Goal: Navigation & Orientation: Find specific page/section

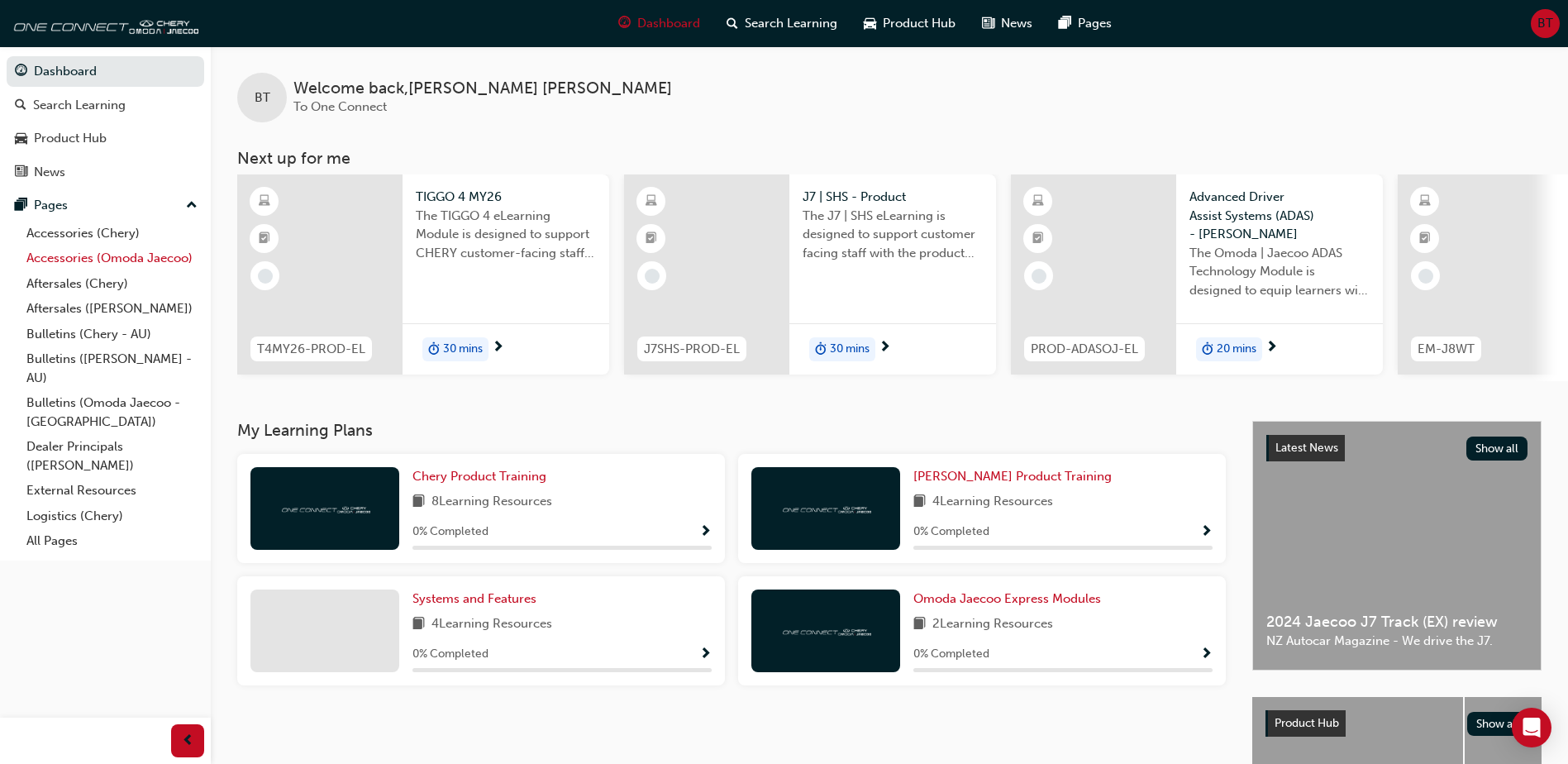
click at [62, 258] on link "Accessories (Omoda Jaecoo)" at bounding box center [112, 259] width 184 height 26
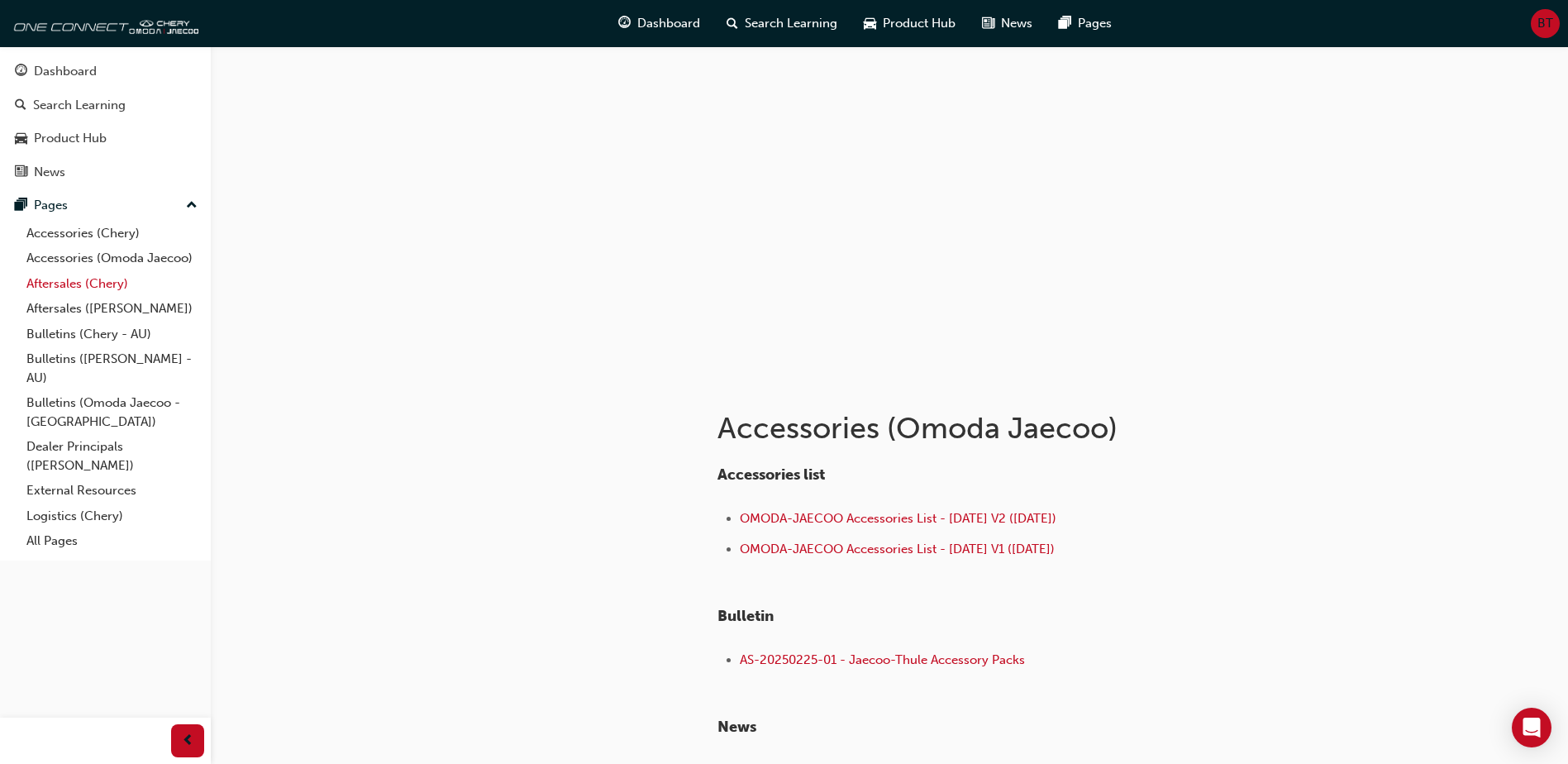
click at [66, 285] on link "Aftersales (Chery)" at bounding box center [112, 284] width 184 height 26
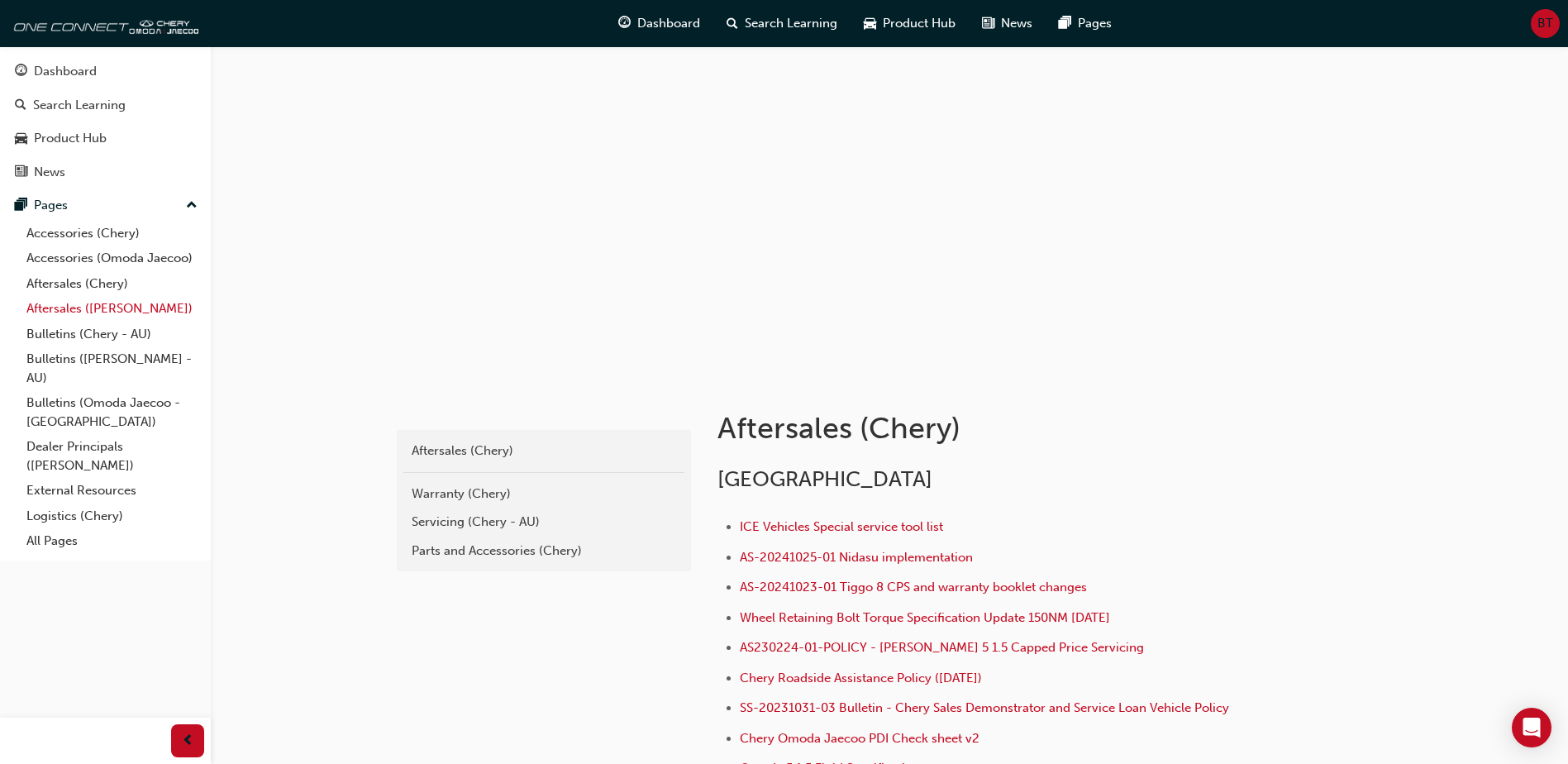
click at [66, 310] on link "Aftersales ([PERSON_NAME])" at bounding box center [112, 309] width 184 height 26
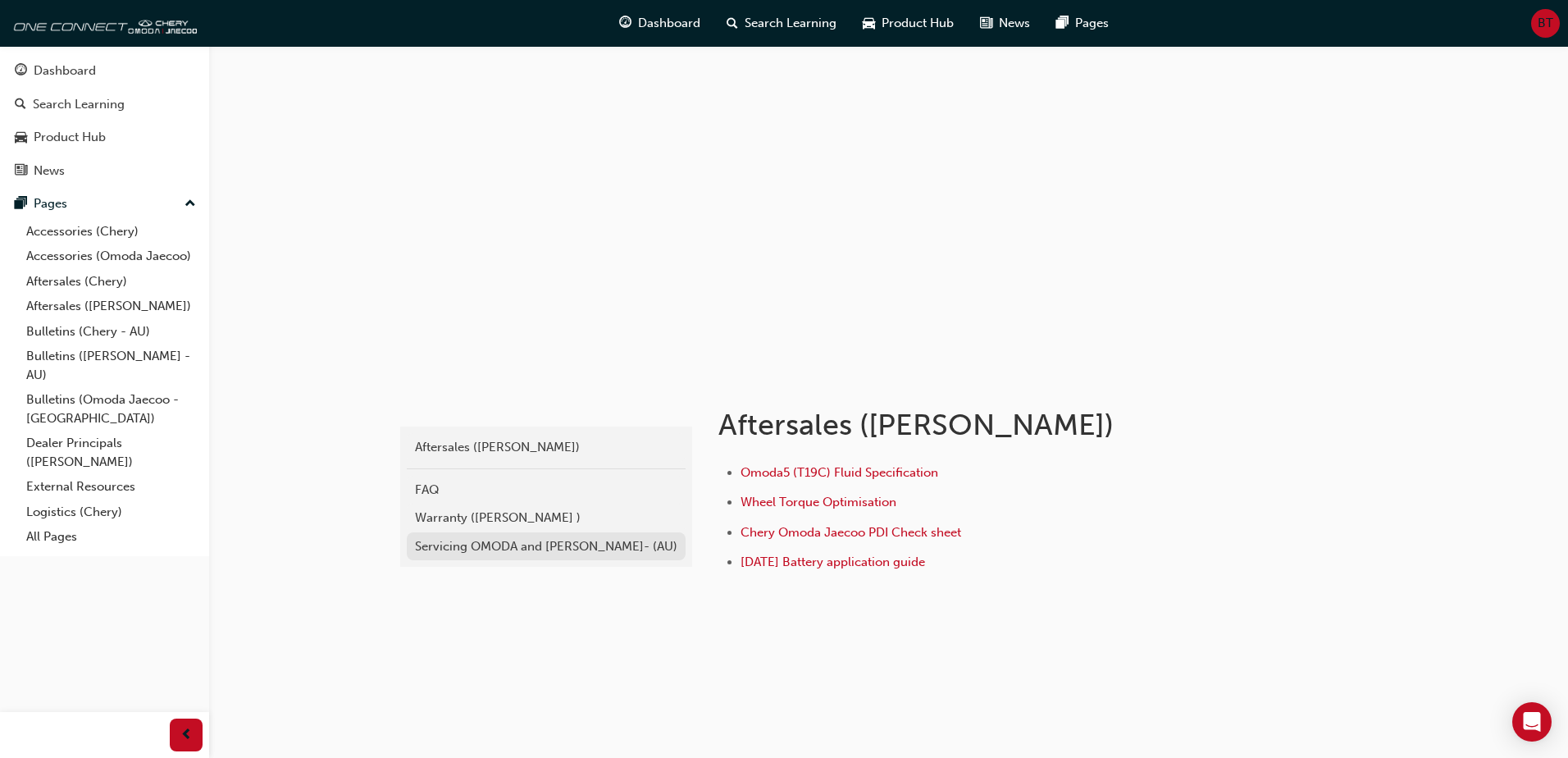
click at [487, 544] on div "Servicing OMODA and [PERSON_NAME]- (AU)" at bounding box center [545, 546] width 262 height 19
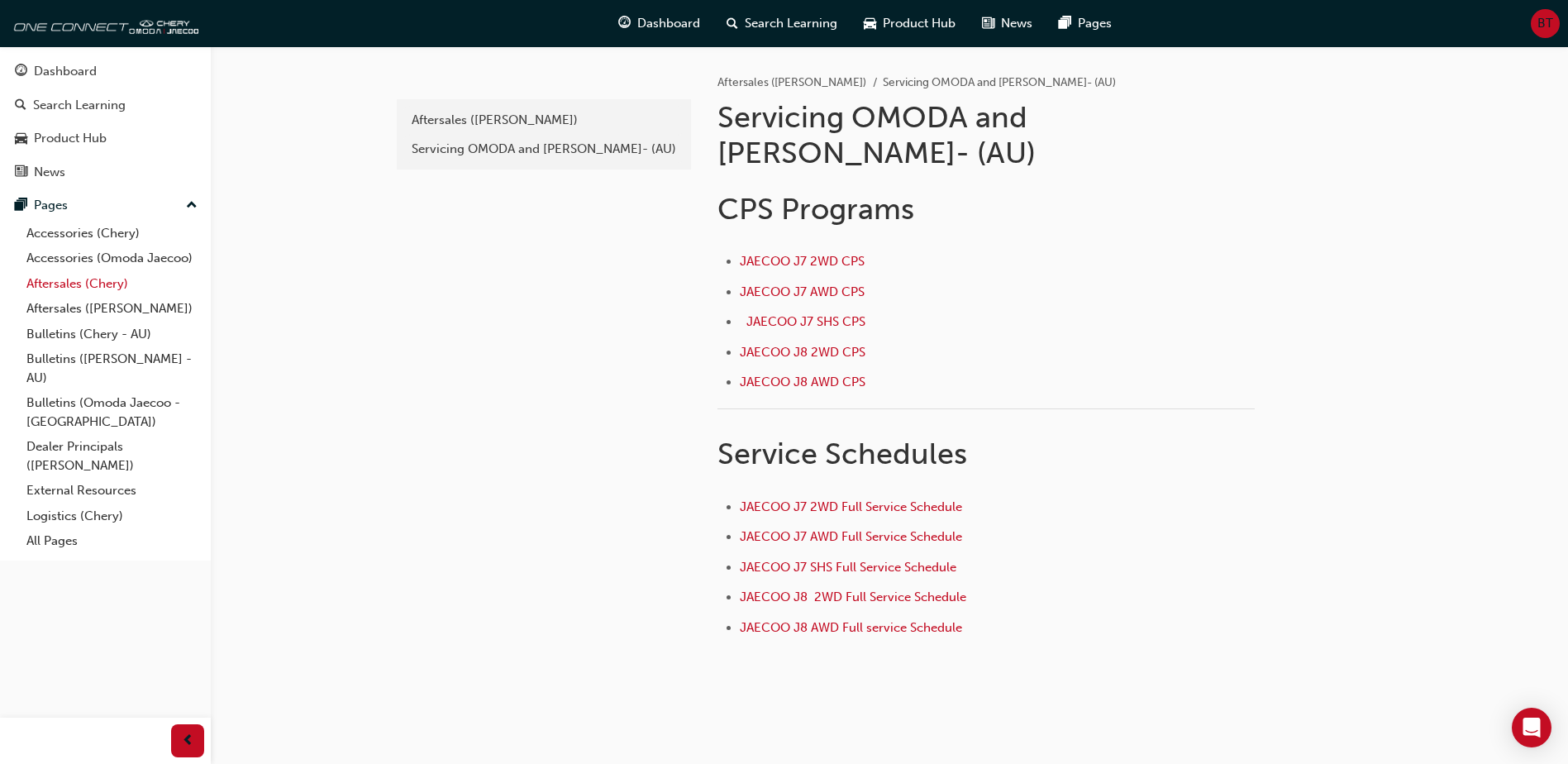
click at [55, 288] on link "Aftersales (Chery)" at bounding box center [112, 284] width 184 height 26
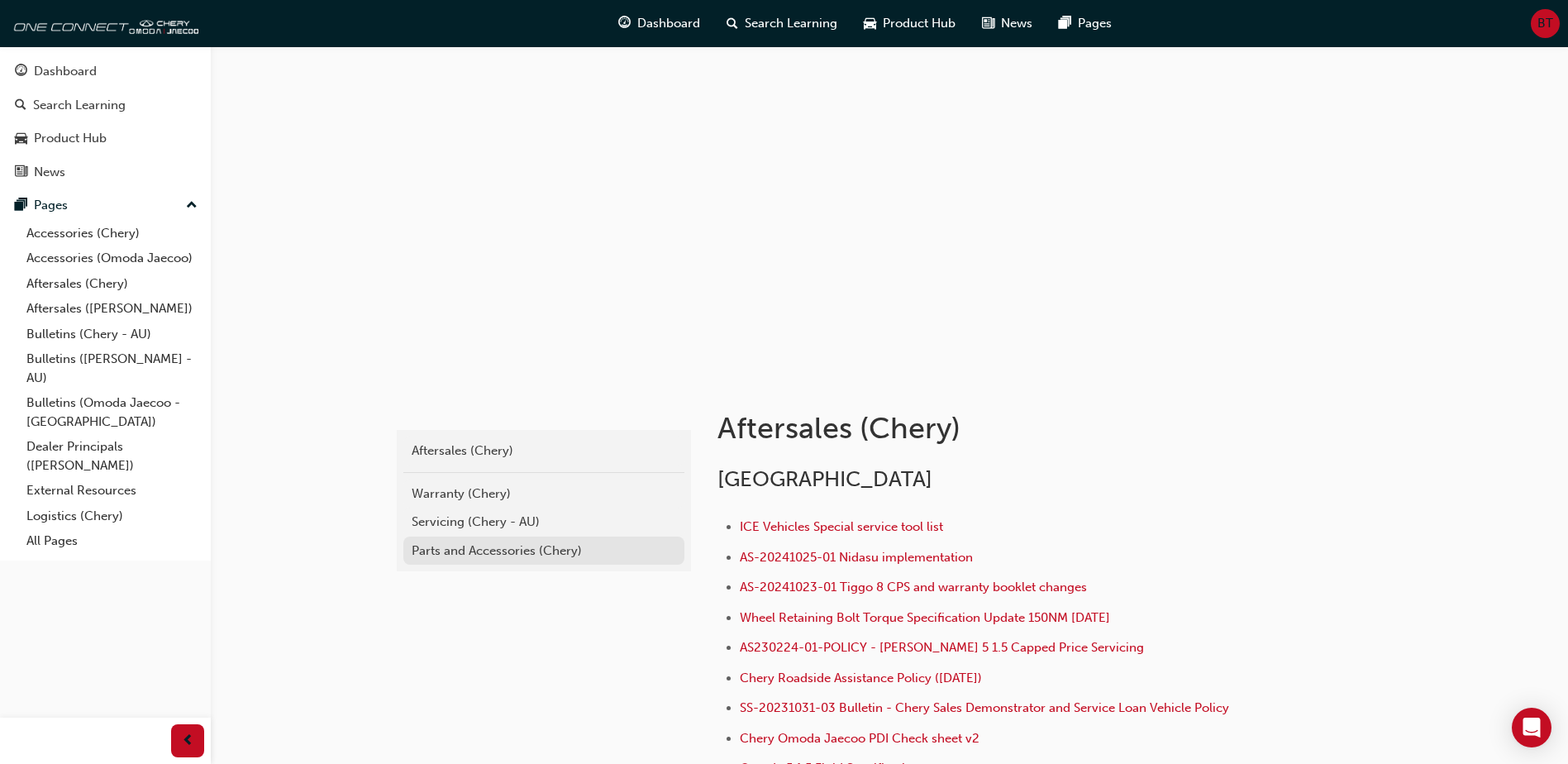
click at [463, 558] on div "Parts and Accessories (Chery)" at bounding box center [543, 550] width 264 height 19
click at [467, 522] on div "Servicing (Chery - AU)" at bounding box center [543, 522] width 264 height 19
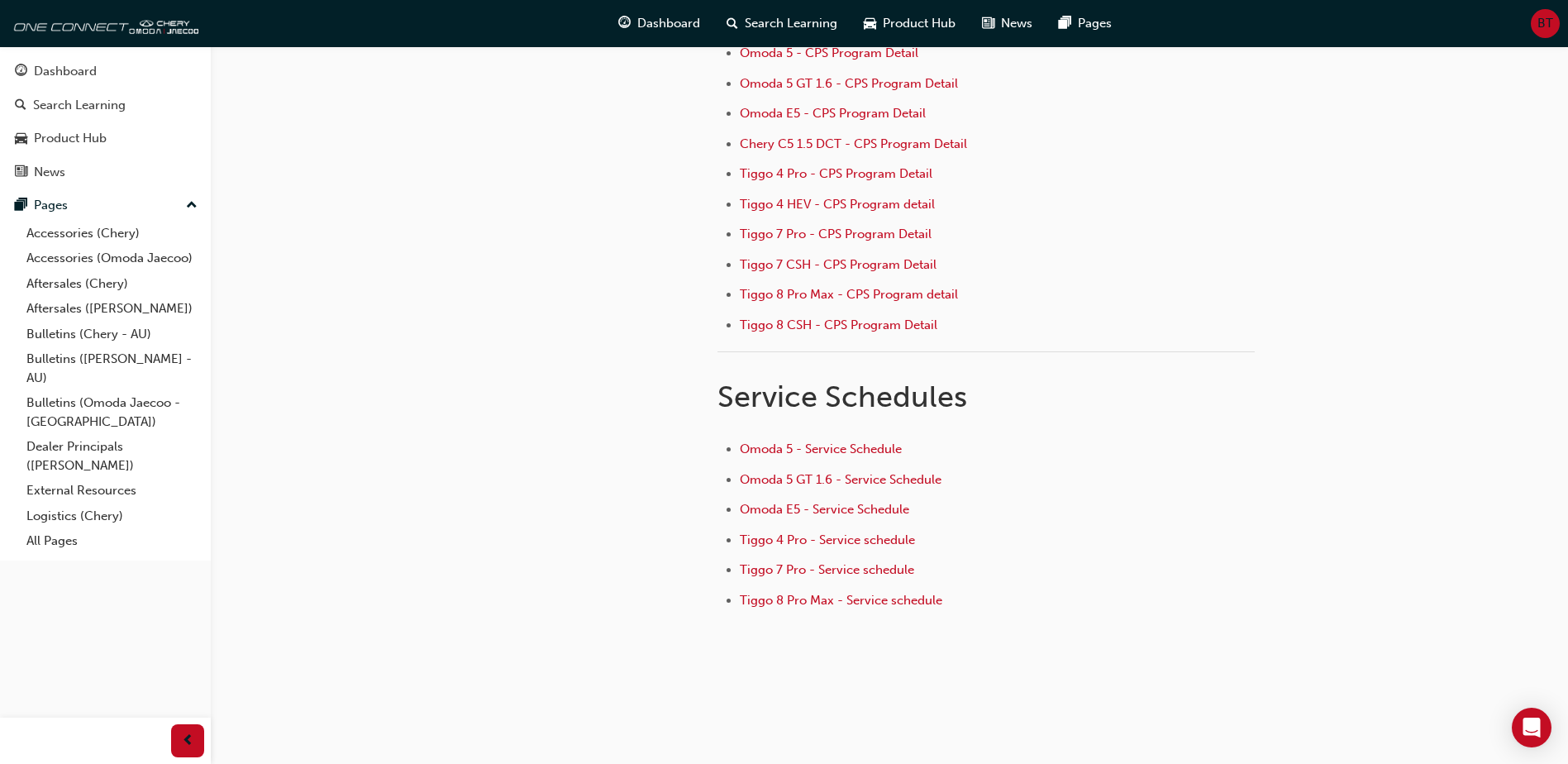
scroll to position [247, 0]
